Goal: Task Accomplishment & Management: Complete application form

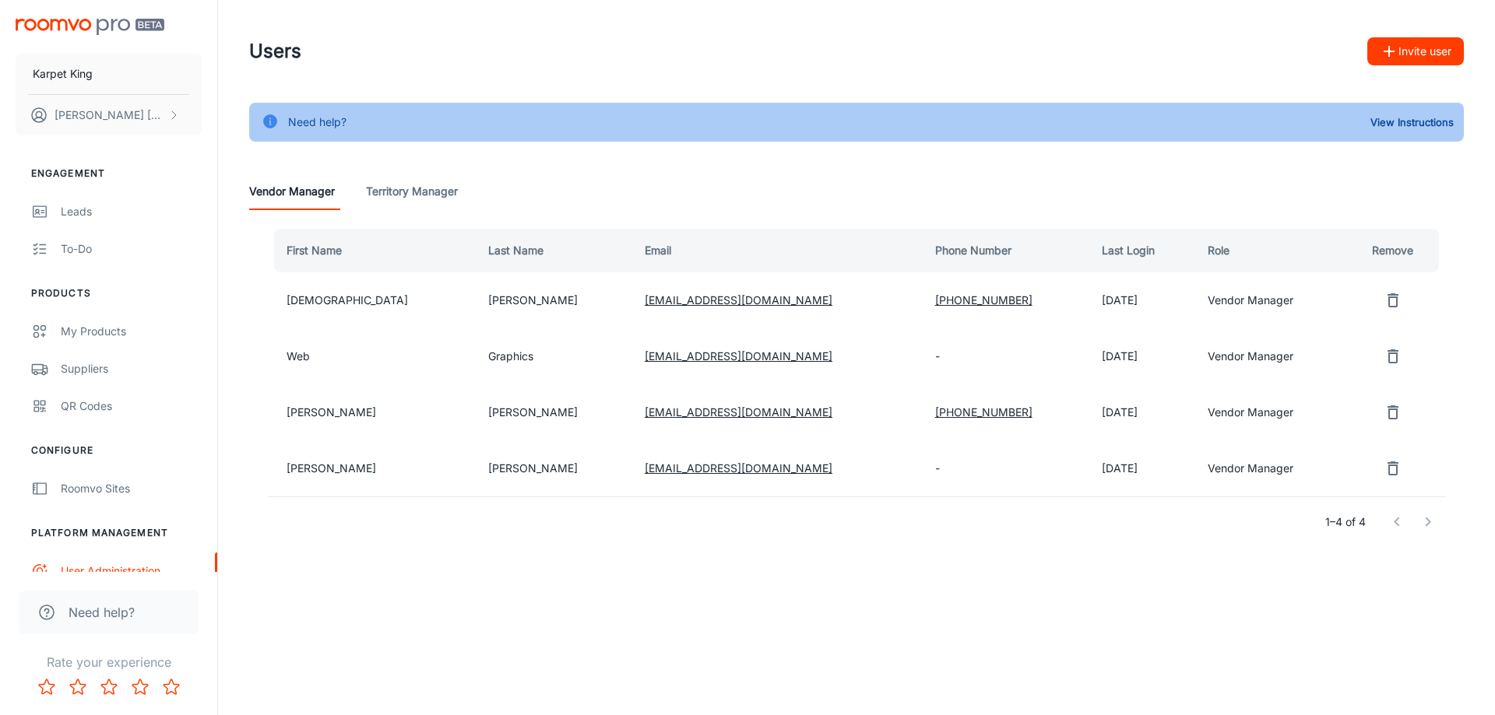
click at [1438, 51] on button "Invite user" at bounding box center [1415, 51] width 97 height 28
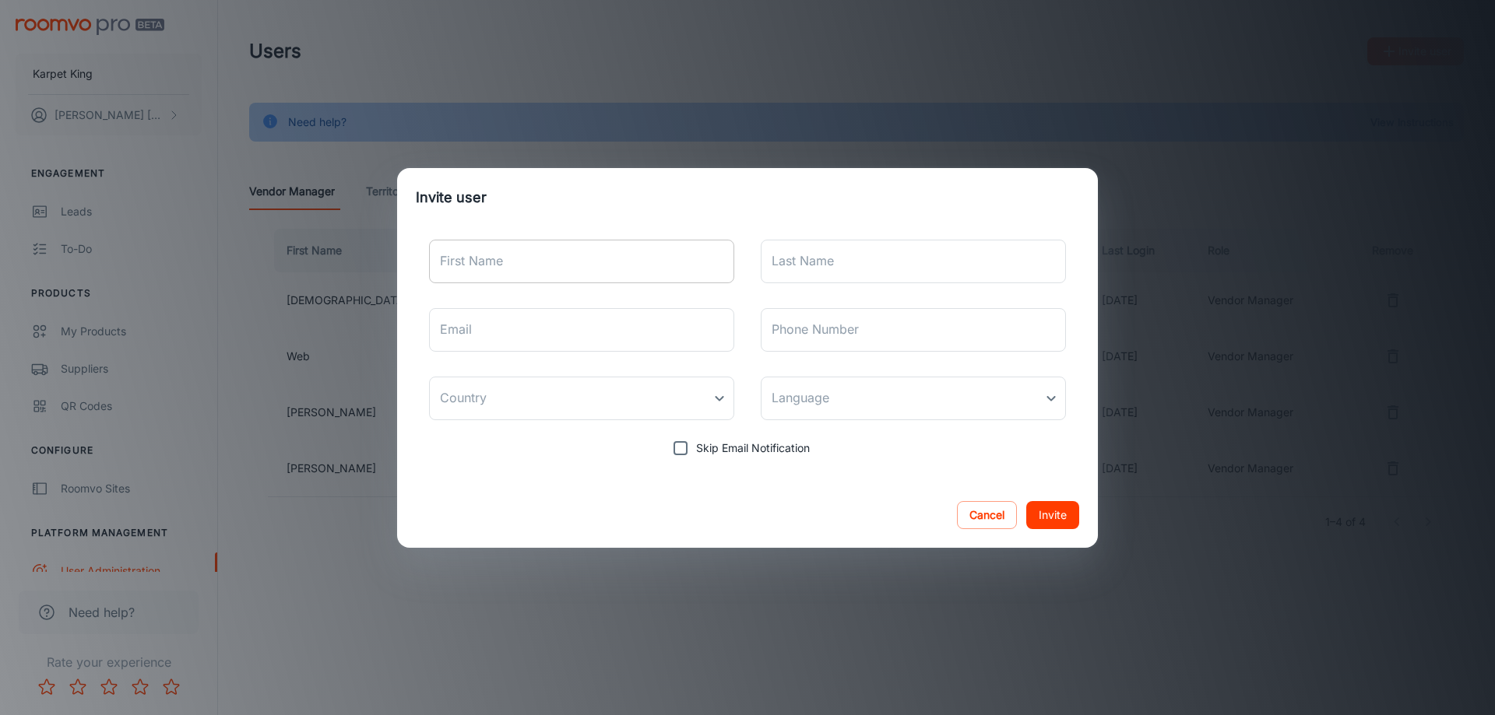
click at [613, 272] on input "First Name" at bounding box center [581, 262] width 305 height 44
type input "Santhan"
type input "Shan"
click at [599, 328] on input "Email" at bounding box center [581, 330] width 305 height 44
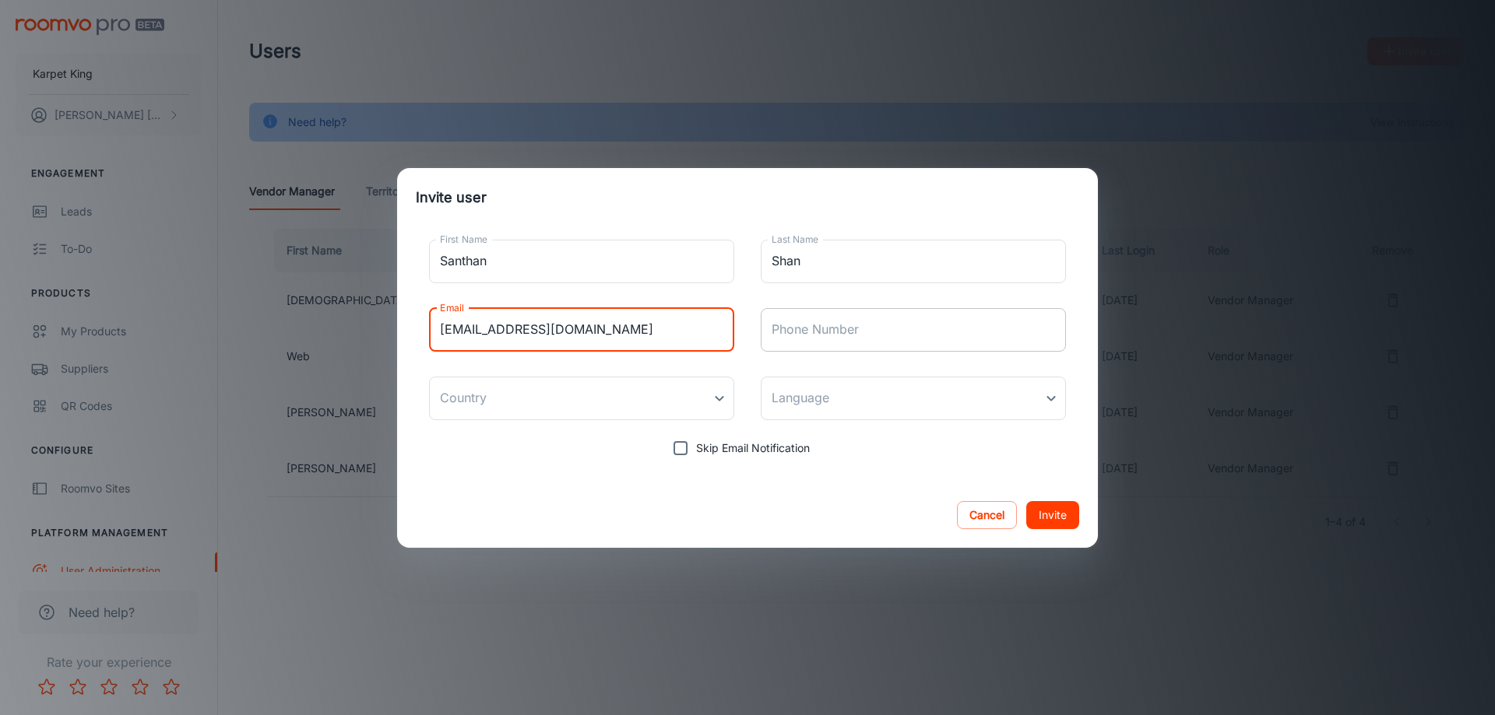
type input "[EMAIL_ADDRESS][DOMAIN_NAME]"
click at [832, 328] on input "Phone Number" at bounding box center [913, 330] width 305 height 44
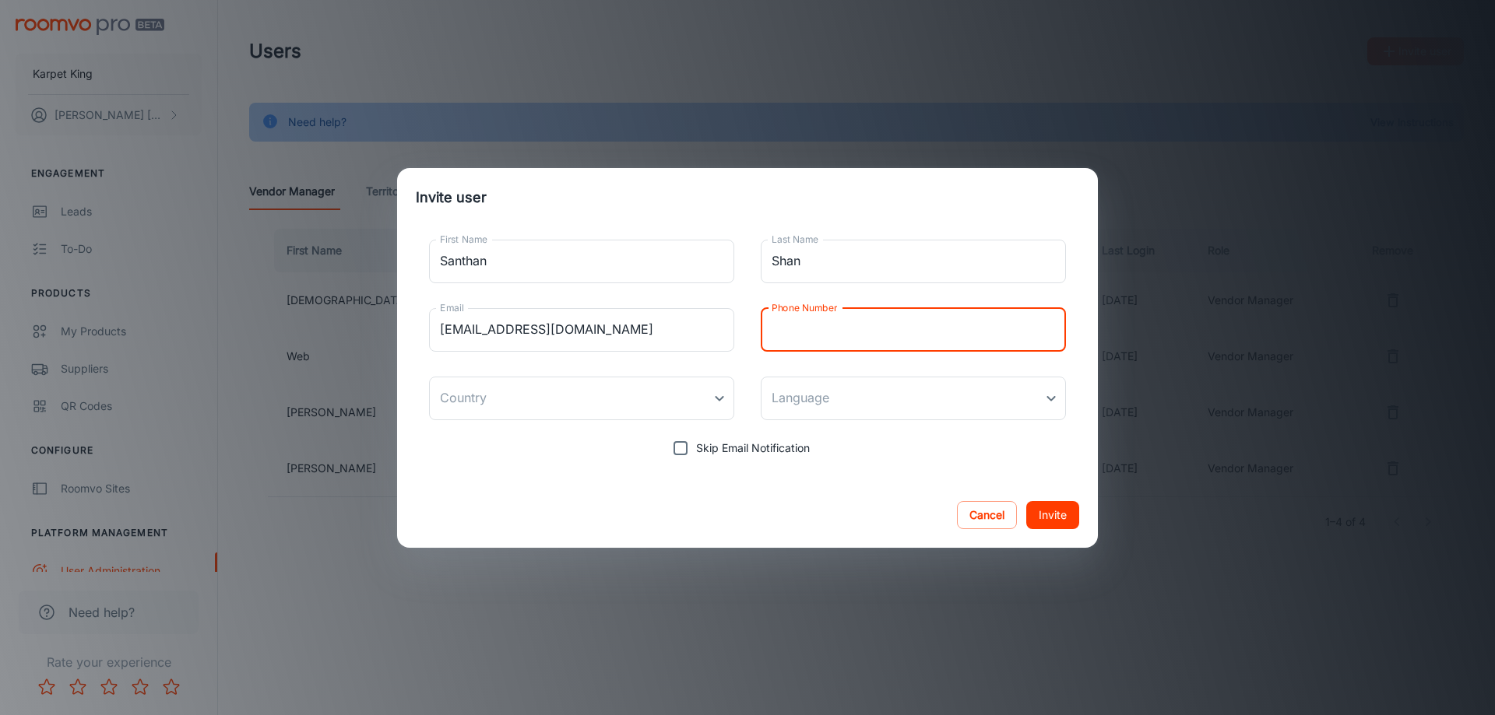
click at [601, 469] on div "First Name [PERSON_NAME] First Name Last Name [PERSON_NAME] Last Name Email [EM…" at bounding box center [747, 354] width 701 height 255
click at [588, 402] on body "Karpet King [PERSON_NAME] Engagement Leads To-do Products My Products Suppliers…" at bounding box center [747, 357] width 1495 height 715
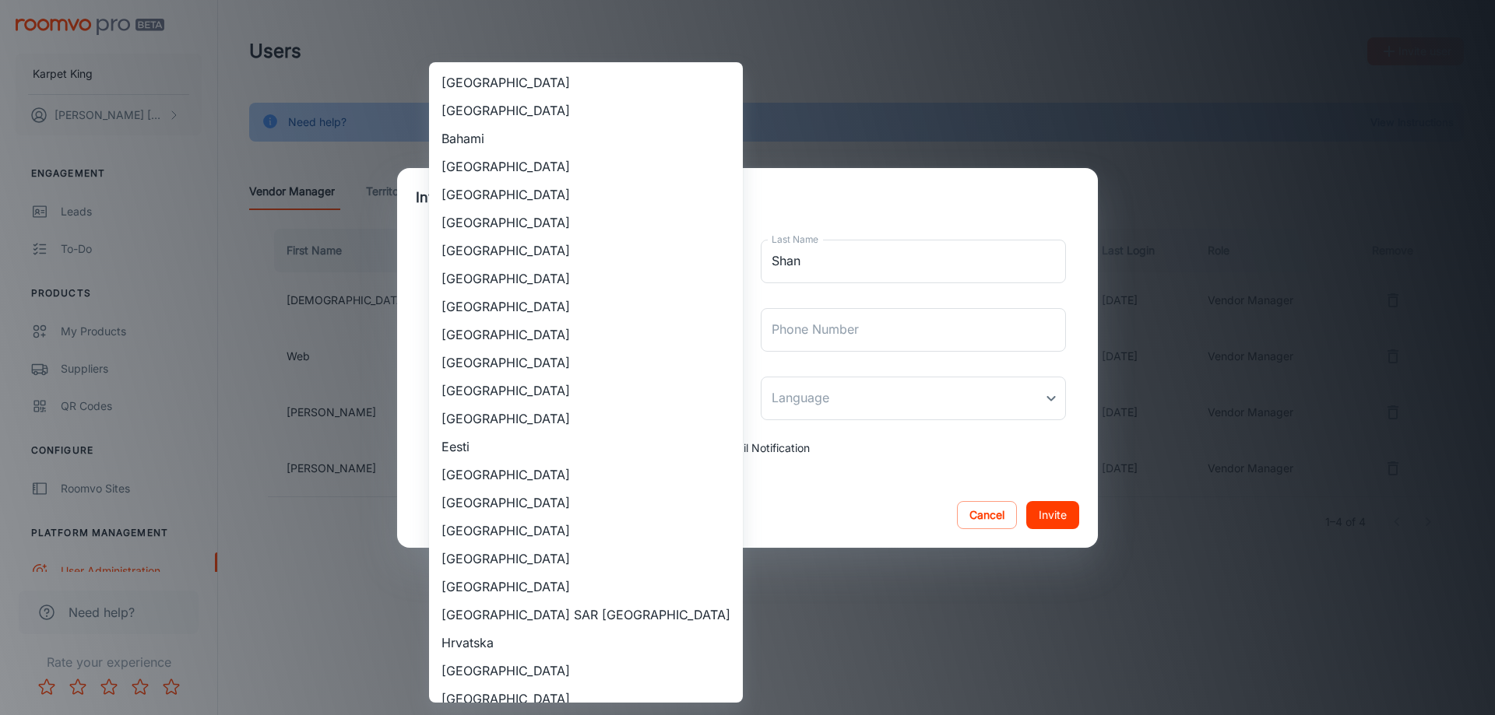
scroll to position [1326, 0]
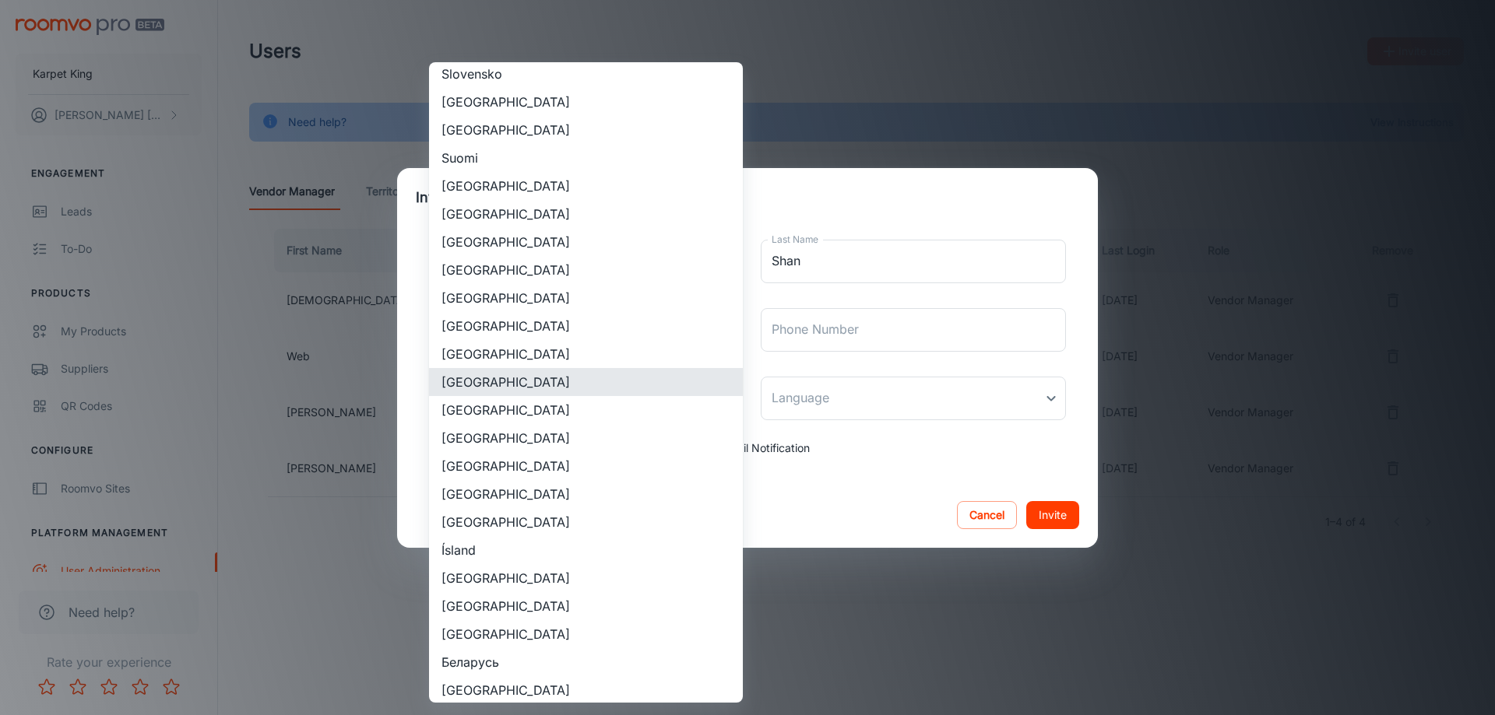
click at [538, 430] on li "[GEOGRAPHIC_DATA]" at bounding box center [586, 438] width 314 height 28
type input "[GEOGRAPHIC_DATA]"
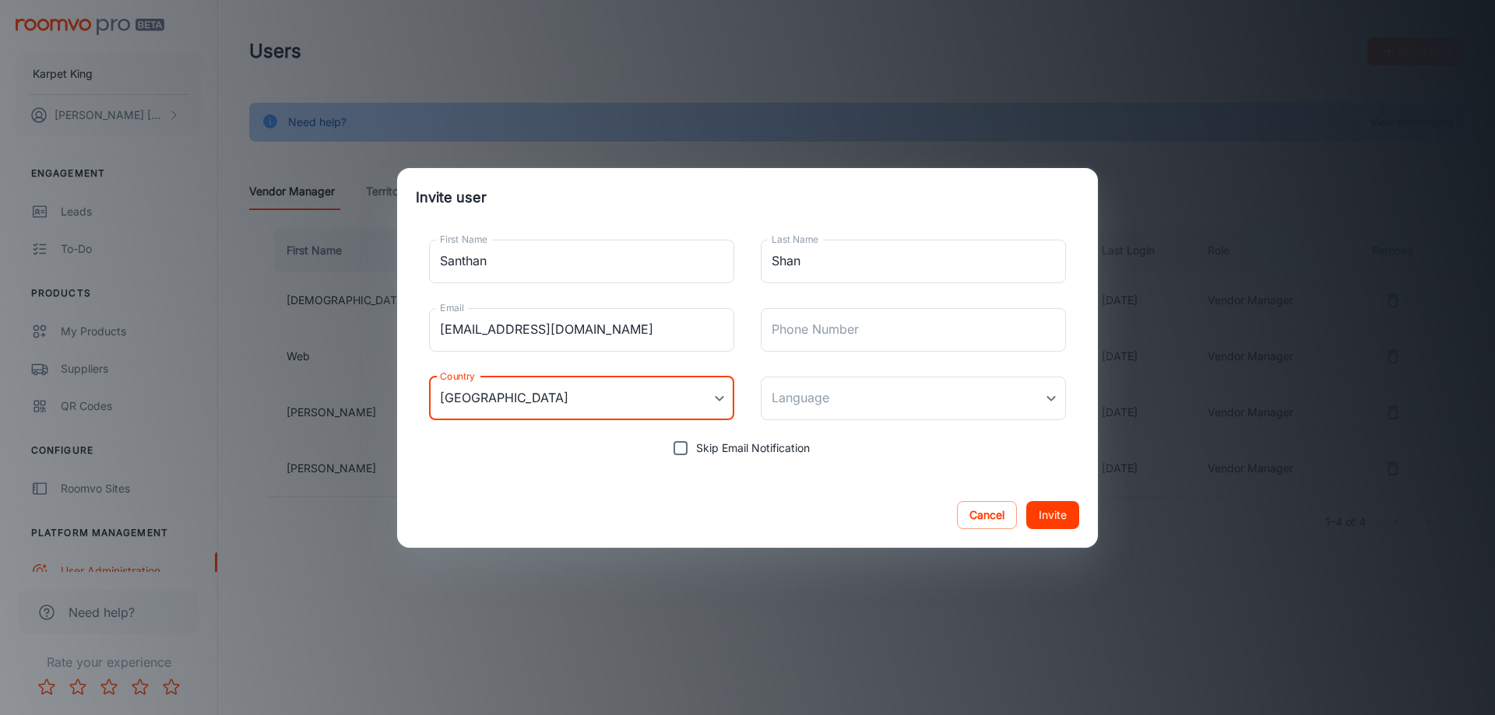
click at [768, 499] on div "Cancel Invite" at bounding box center [747, 515] width 701 height 65
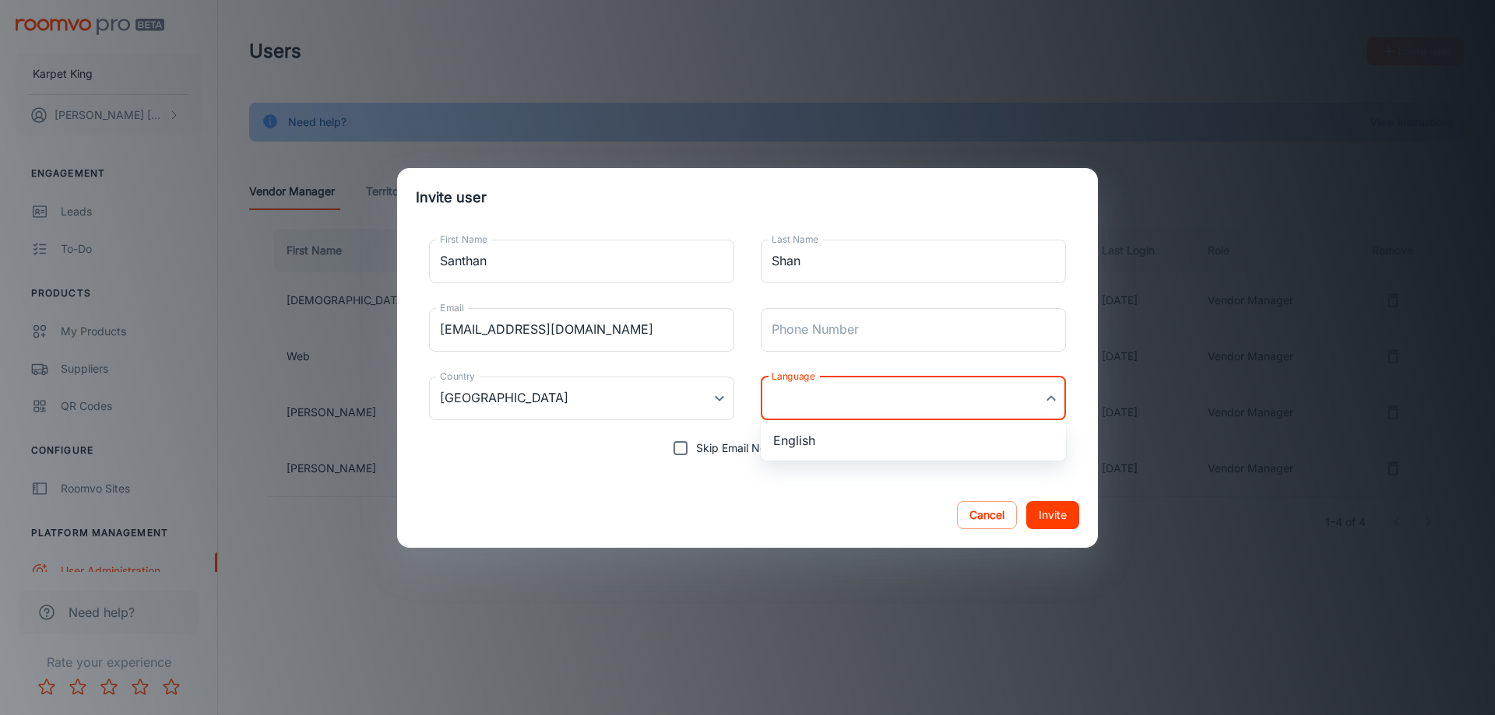
click at [805, 399] on body "Karpet King [PERSON_NAME] Engagement Leads To-do Products My Products Suppliers…" at bounding box center [747, 357] width 1495 height 715
click at [811, 434] on li "English" at bounding box center [913, 441] width 305 height 28
type input "en-us"
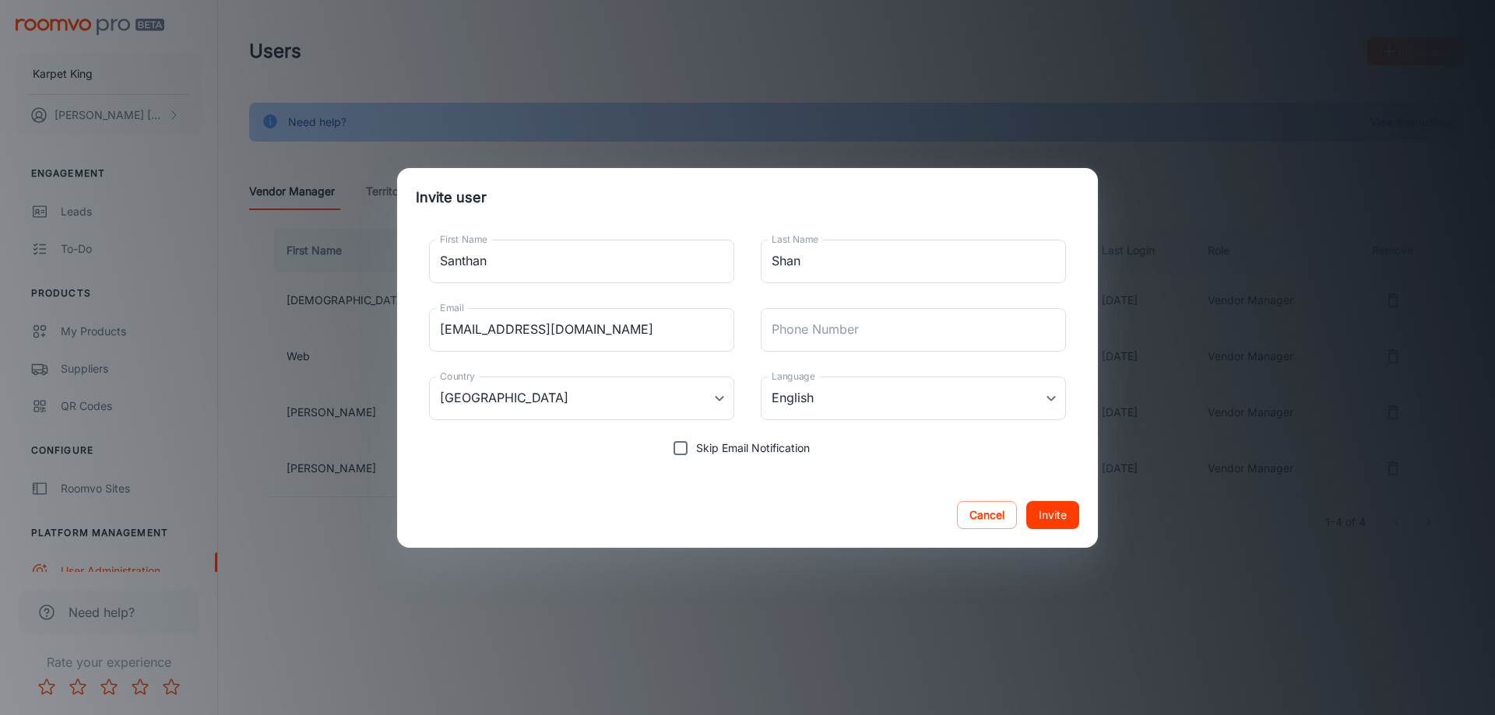
click at [813, 511] on div "Cancel Invite" at bounding box center [747, 515] width 701 height 65
click at [1043, 520] on button "Invite" at bounding box center [1052, 515] width 53 height 28
